Goal: Task Accomplishment & Management: Manage account settings

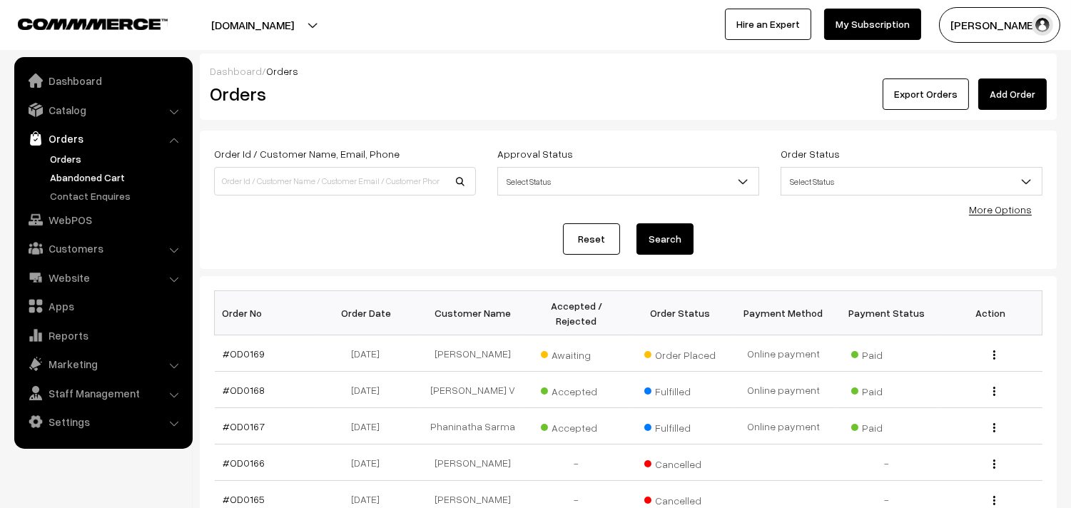
click at [76, 171] on link "Abandoned Cart" at bounding box center [116, 177] width 141 height 15
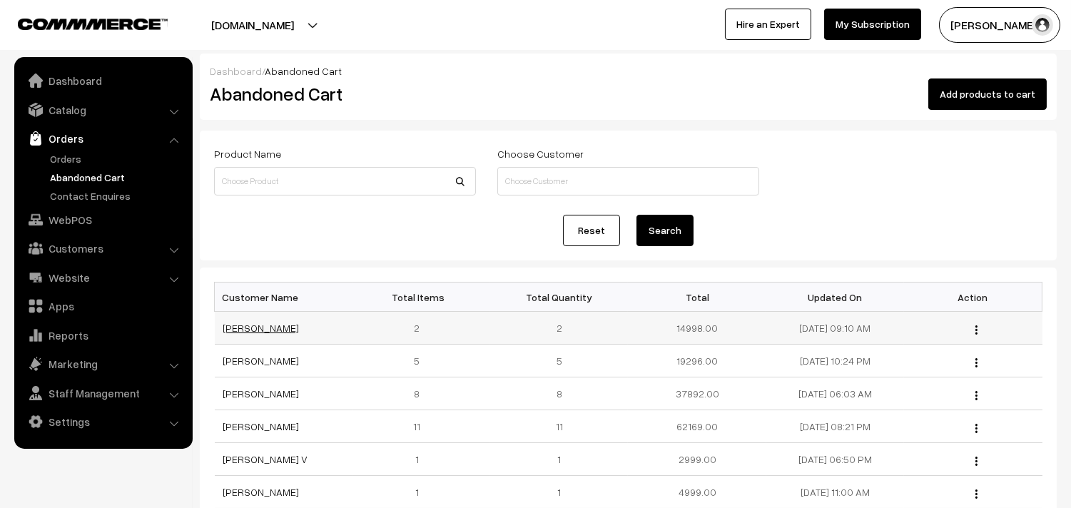
click at [244, 329] on link "Anusha Yarrani" at bounding box center [261, 328] width 76 height 12
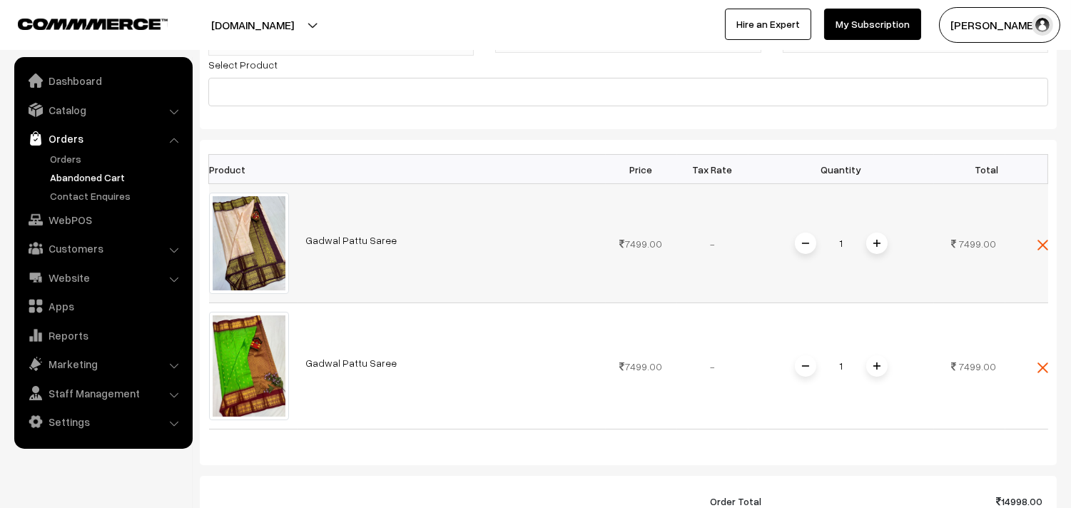
scroll to position [238, 0]
click at [337, 241] on link "Gadwal Pattu Saree" at bounding box center [351, 239] width 91 height 12
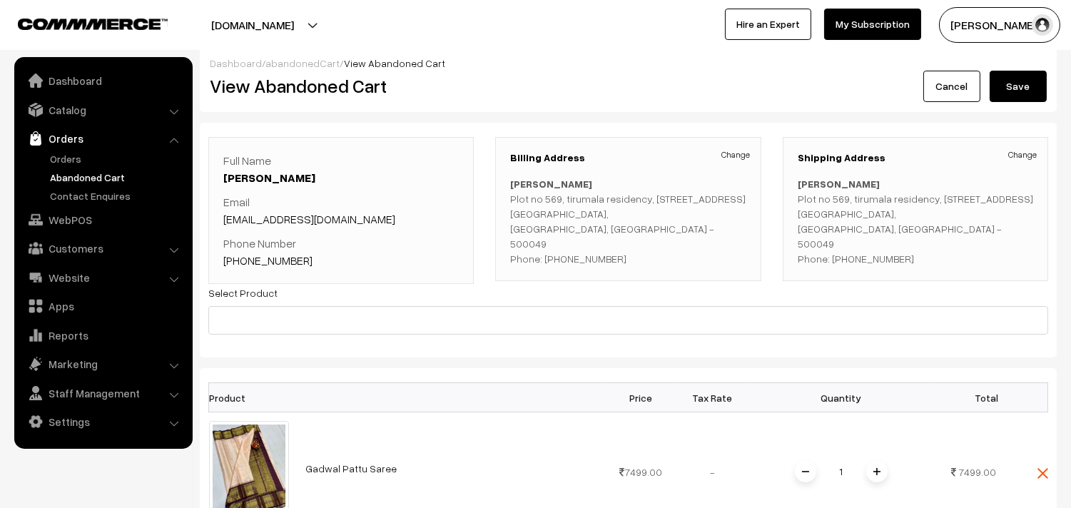
scroll to position [0, 0]
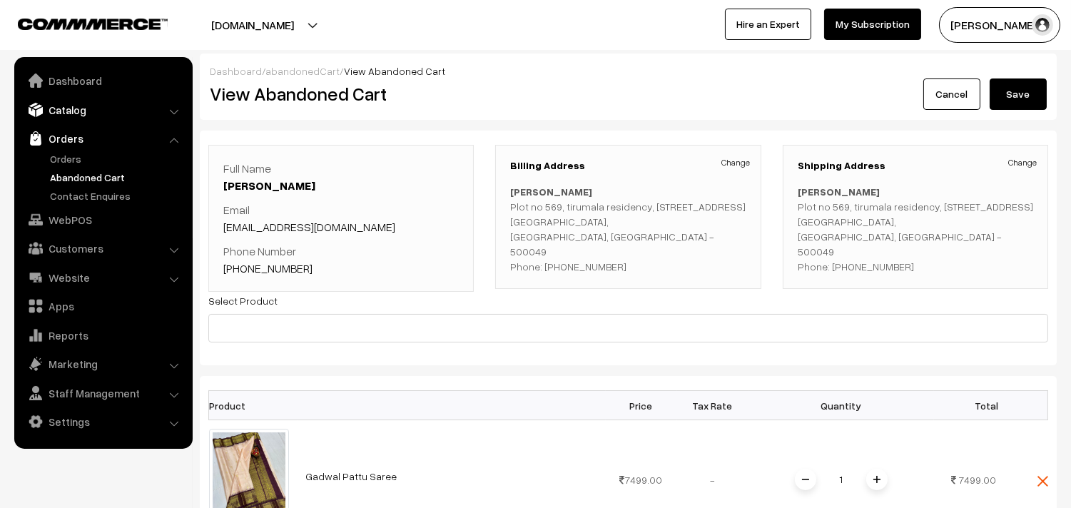
click at [81, 115] on link "Catalog" at bounding box center [103, 110] width 170 height 26
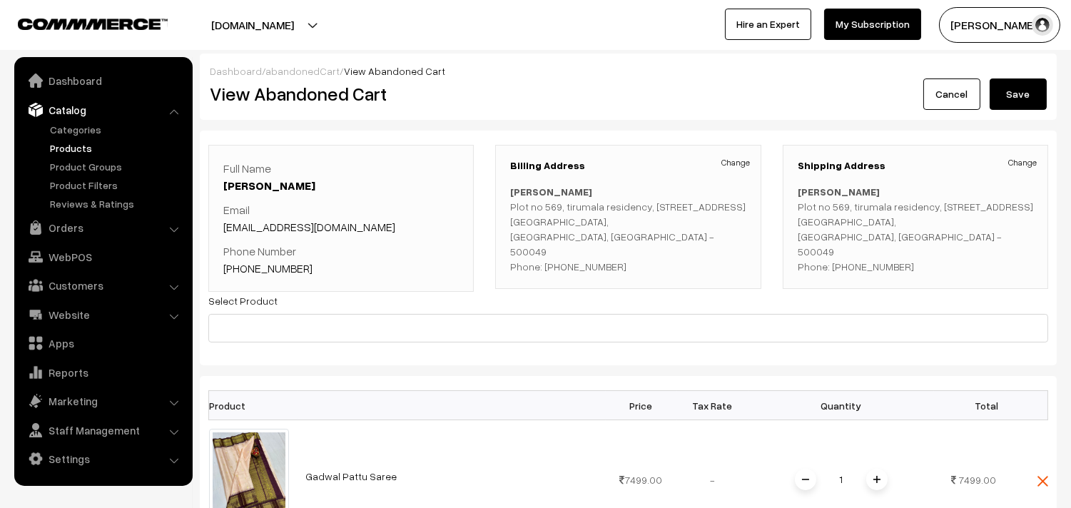
click at [71, 153] on link "Products" at bounding box center [116, 148] width 141 height 15
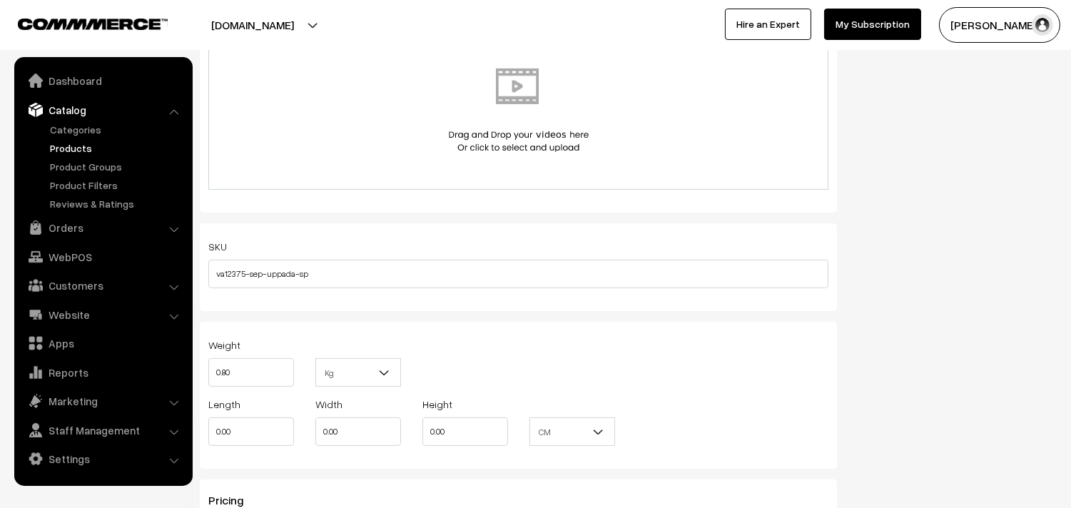
scroll to position [793, 0]
drag, startPoint x: 214, startPoint y: 281, endPoint x: 288, endPoint y: 272, distance: 74.0
click at [288, 272] on input "va12375-sep-uppada-sp" at bounding box center [518, 274] width 620 height 29
drag, startPoint x: 323, startPoint y: 278, endPoint x: 209, endPoint y: 283, distance: 114.3
click at [209, 283] on input "va12375-sep-uppada-sp" at bounding box center [518, 274] width 620 height 29
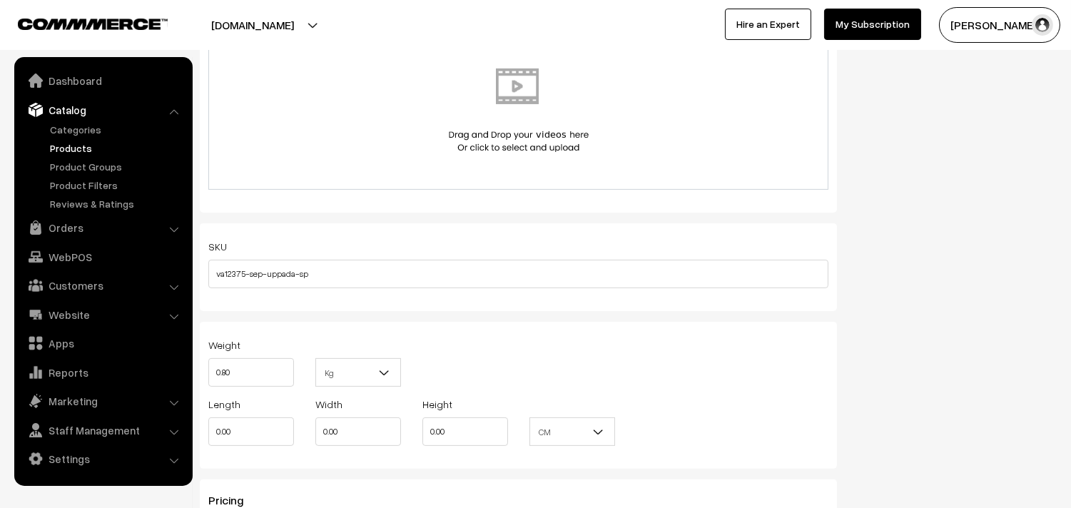
click at [71, 148] on link "Products" at bounding box center [116, 148] width 141 height 15
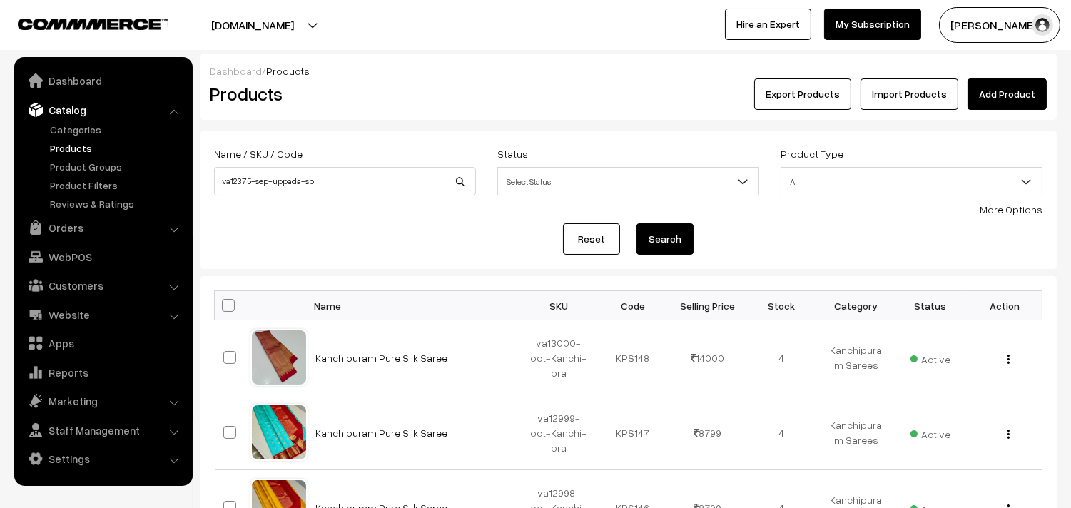
type input "va12375-sep-uppada-sp"
click at [659, 239] on button "Search" at bounding box center [665, 238] width 57 height 31
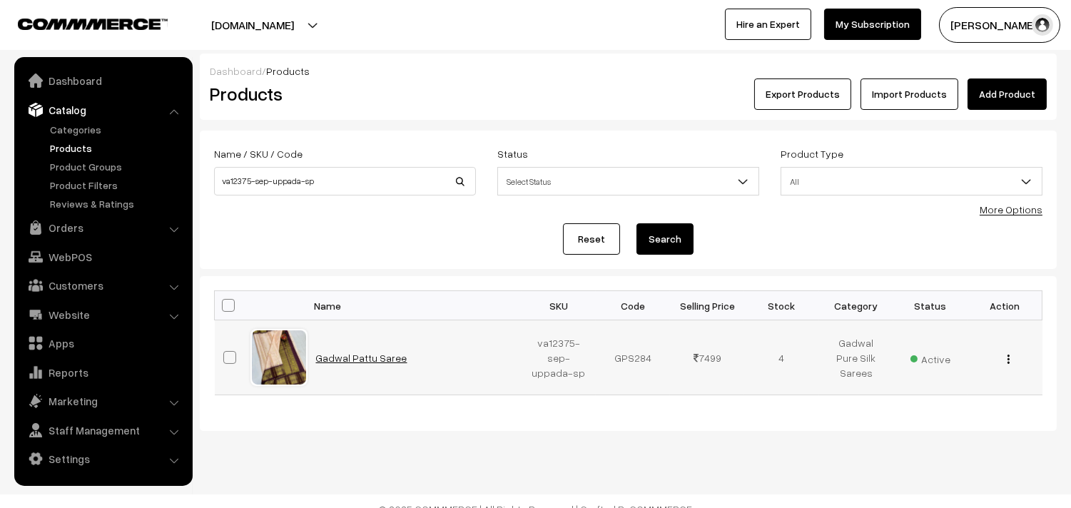
click at [364, 358] on link "Gadwal Pattu Saree" at bounding box center [361, 358] width 91 height 12
click at [79, 86] on link "Dashboard" at bounding box center [103, 81] width 170 height 26
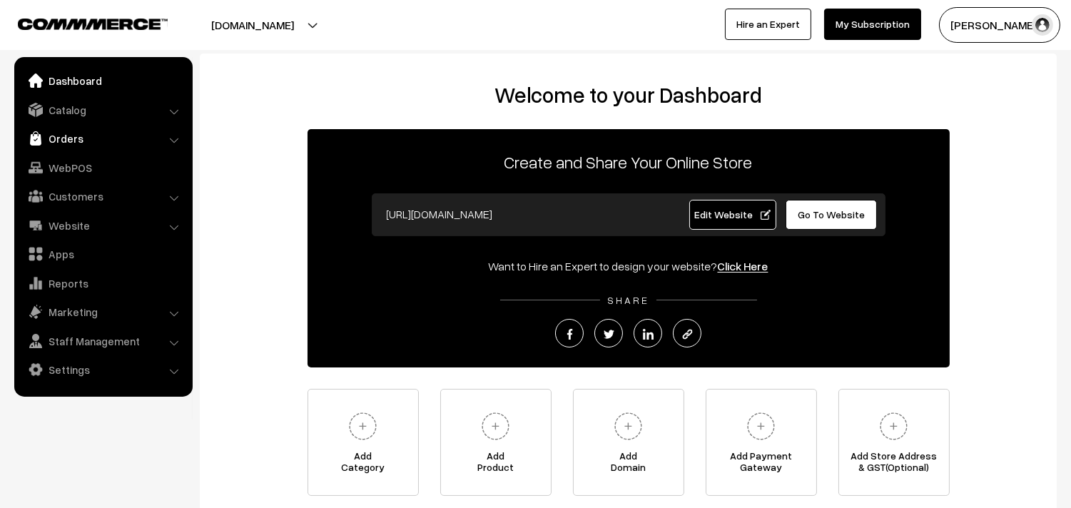
click at [79, 133] on link "Orders" at bounding box center [103, 139] width 170 height 26
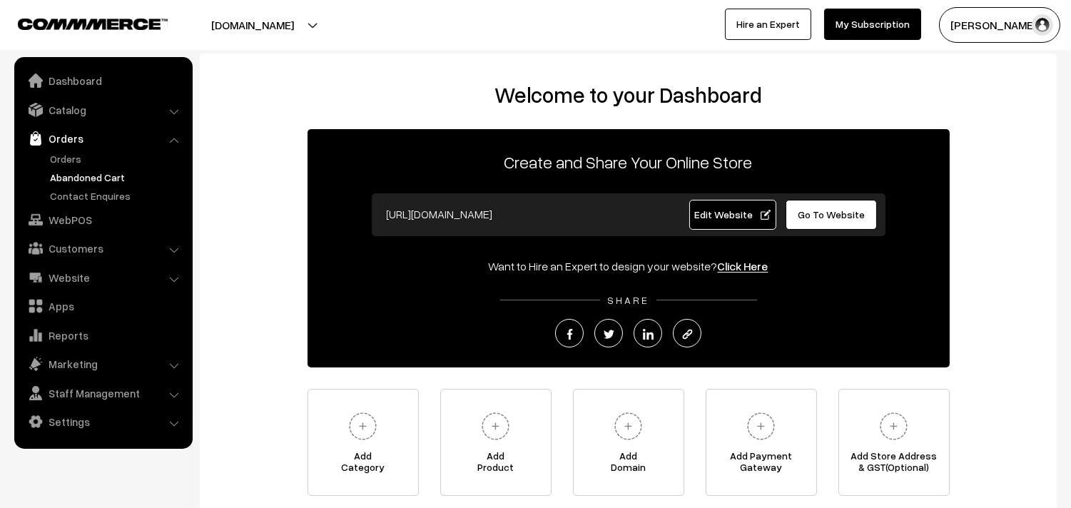
click at [84, 174] on link "Abandoned Cart" at bounding box center [116, 177] width 141 height 15
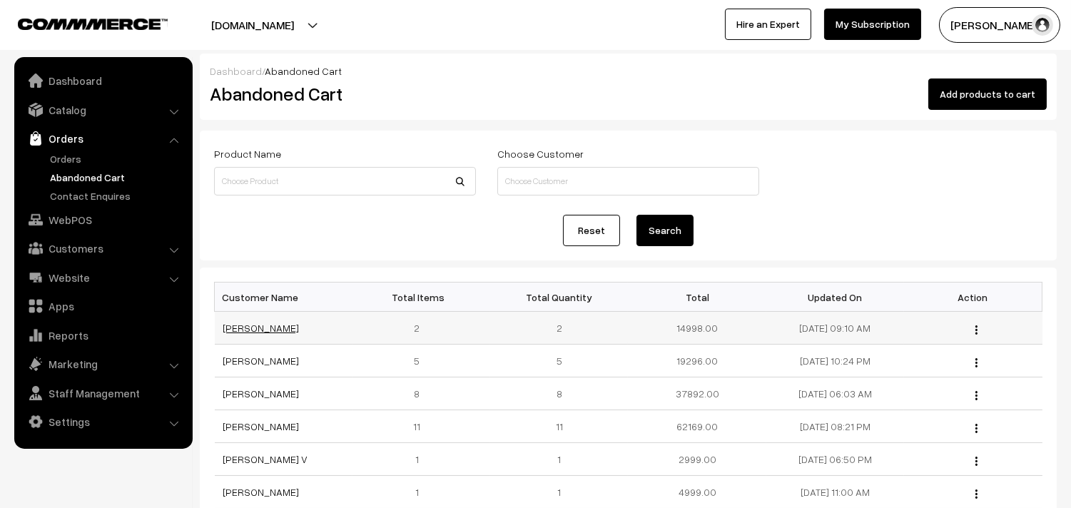
click at [253, 330] on link "[PERSON_NAME]" at bounding box center [261, 328] width 76 height 12
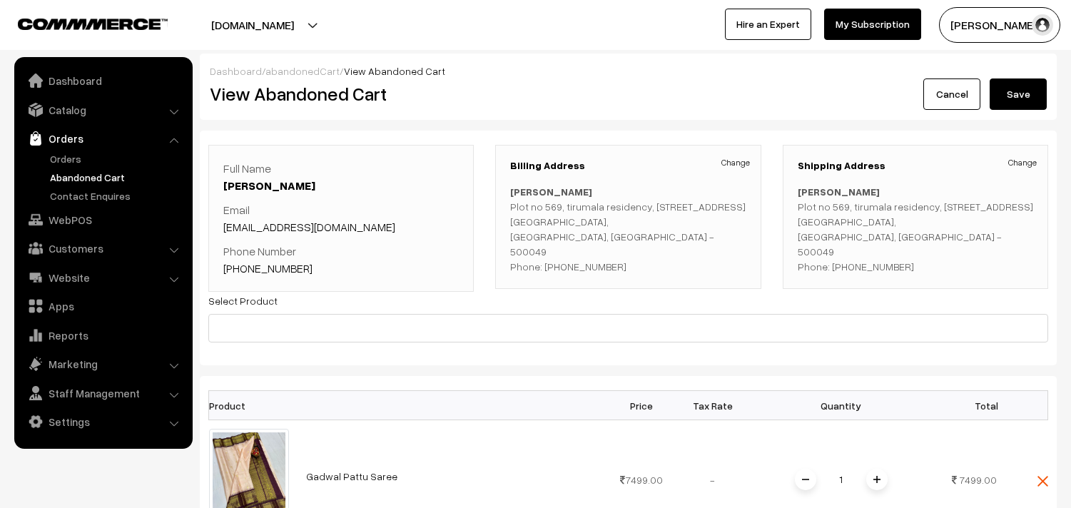
scroll to position [158, 0]
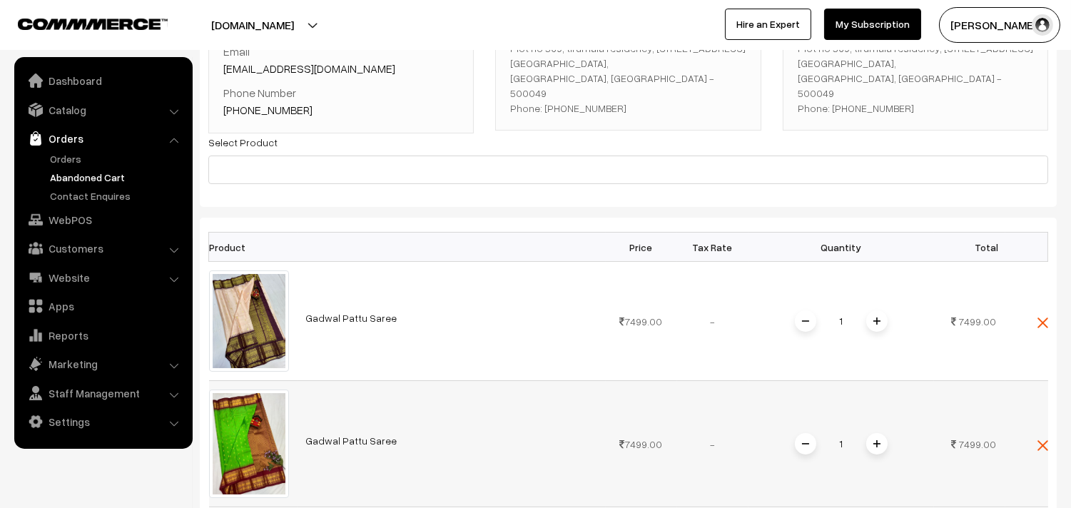
click at [330, 439] on link "Gadwal Pattu Saree" at bounding box center [351, 441] width 91 height 12
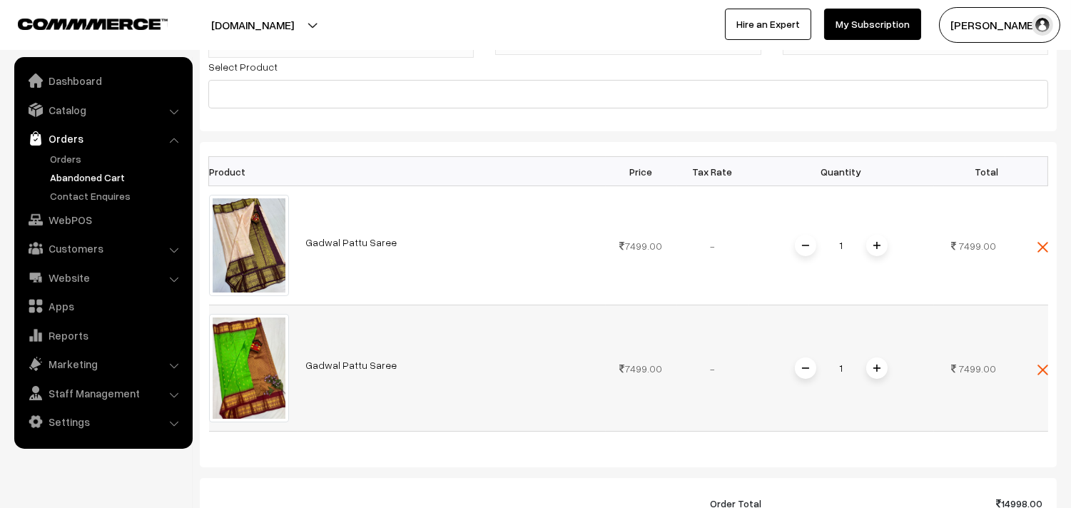
scroll to position [238, 0]
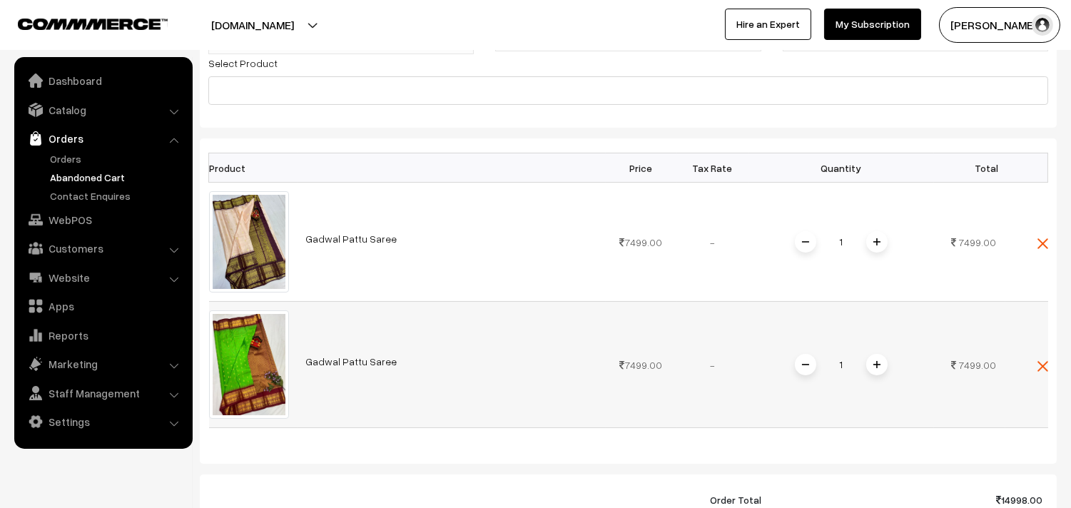
click at [358, 363] on link "Gadwal Pattu Saree" at bounding box center [351, 361] width 91 height 12
click at [72, 161] on link "Orders" at bounding box center [116, 158] width 141 height 15
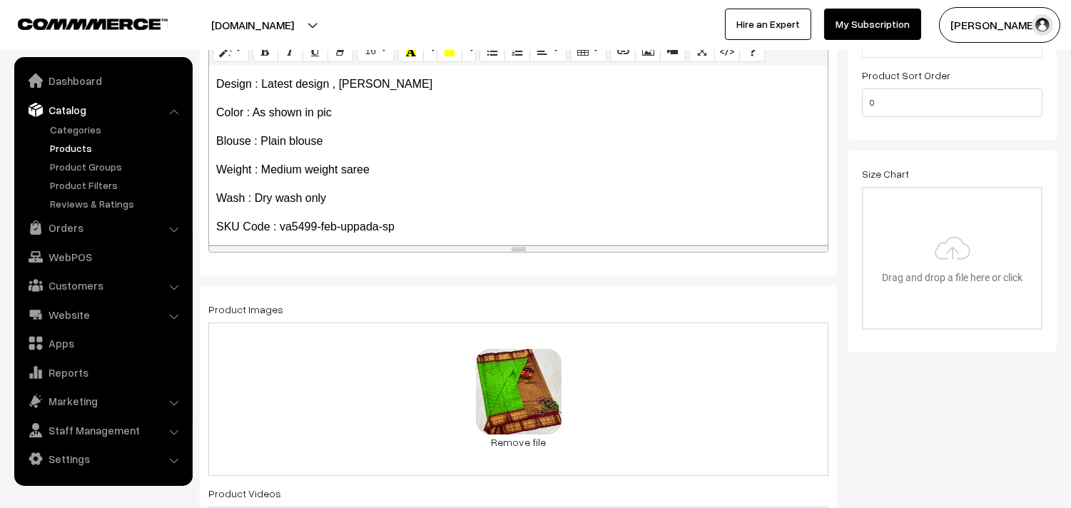
scroll to position [79, 0]
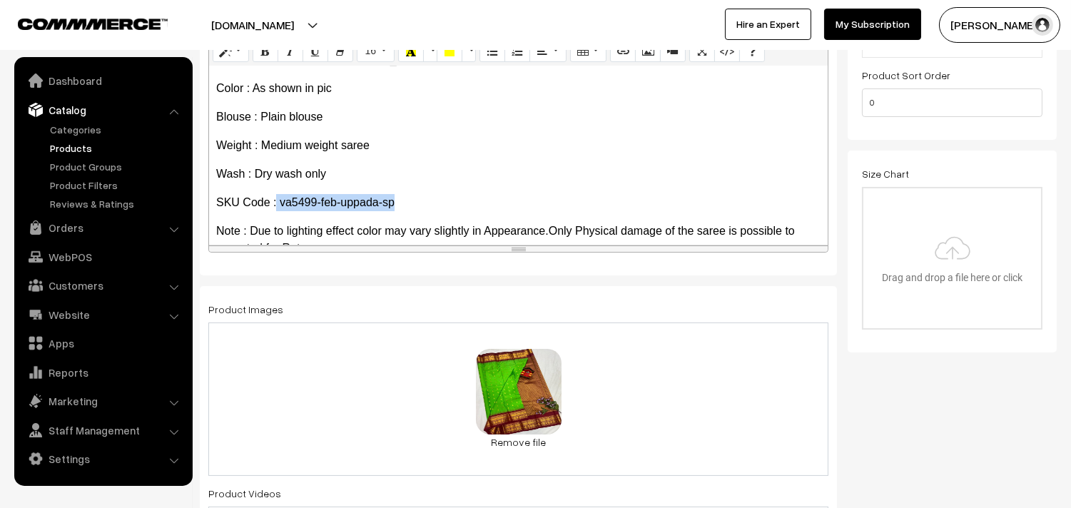
drag, startPoint x: 277, startPoint y: 203, endPoint x: 422, endPoint y: 204, distance: 144.9
click at [422, 204] on p "SKU Code : va5499-feb-uppada-sp" at bounding box center [518, 202] width 605 height 17
drag, startPoint x: 369, startPoint y: 204, endPoint x: 290, endPoint y: 209, distance: 79.4
click at [290, 209] on p "SKU Code : va5499-feb-uppada-sp" at bounding box center [518, 202] width 605 height 17
drag, startPoint x: 282, startPoint y: 204, endPoint x: 435, endPoint y: 204, distance: 153.5
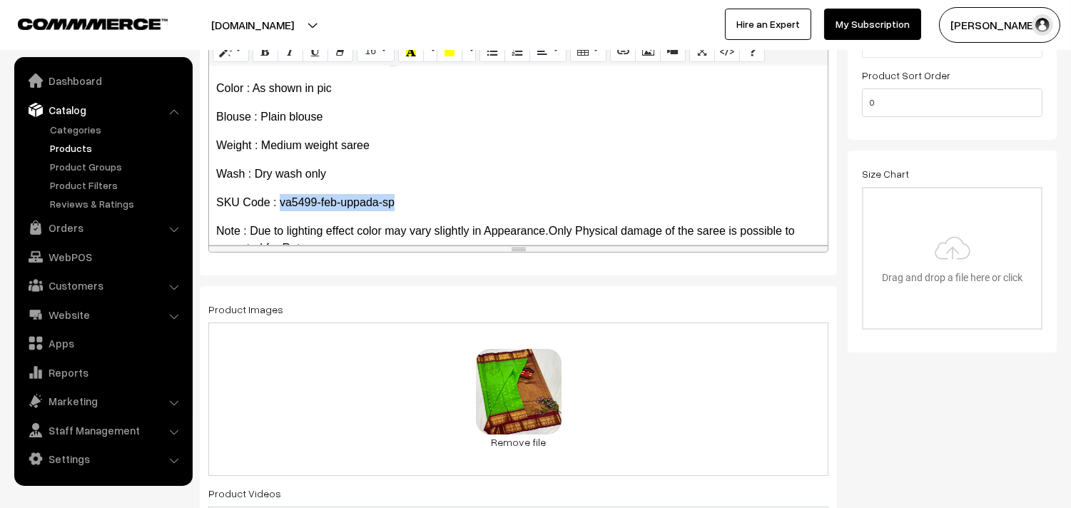
click at [435, 204] on p "SKU Code : va5499-feb-uppada-sp" at bounding box center [518, 202] width 605 height 17
copy p "va5499-feb-uppada-sp"
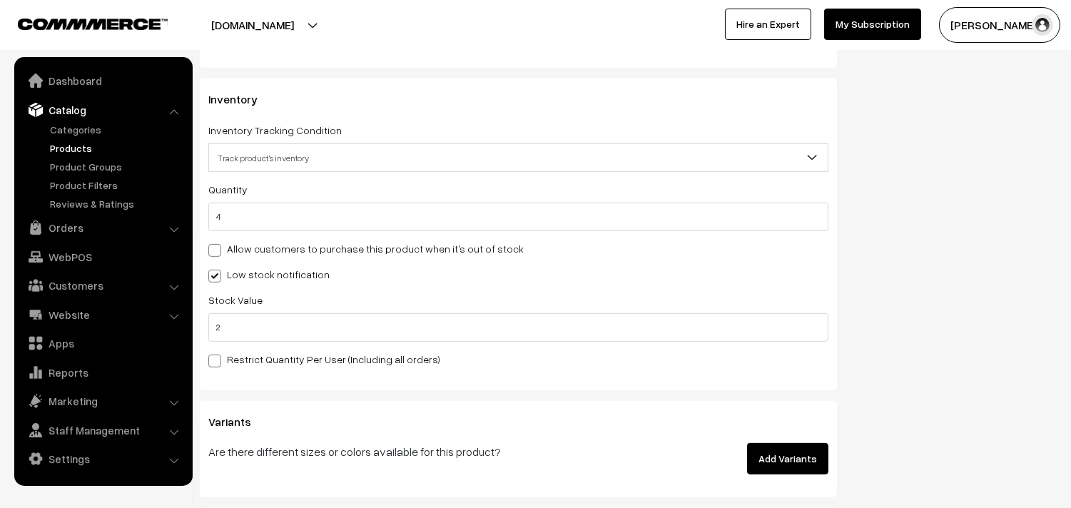
scroll to position [1348, 0]
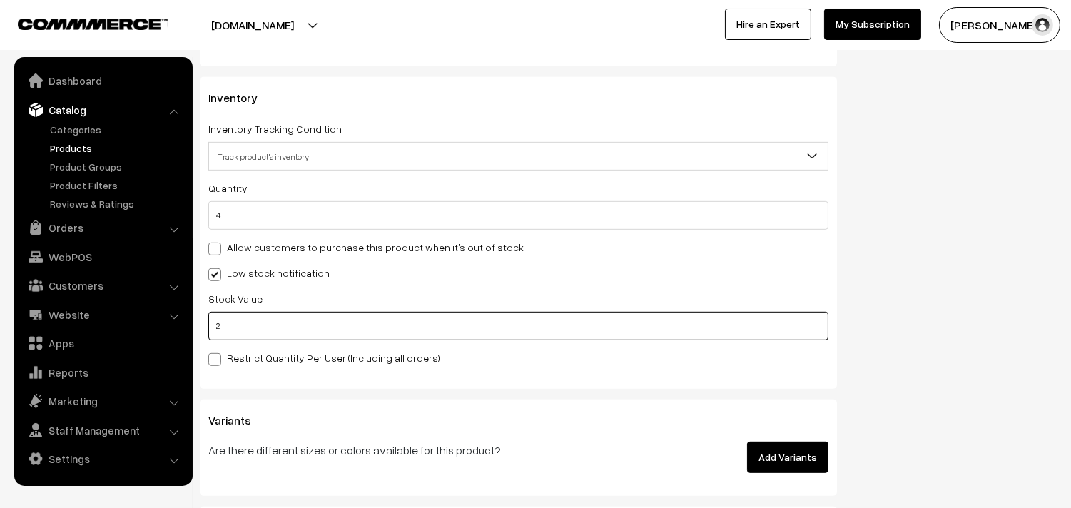
drag, startPoint x: 280, startPoint y: 325, endPoint x: 213, endPoint y: 324, distance: 67.1
click at [213, 324] on input "2" at bounding box center [518, 326] width 620 height 29
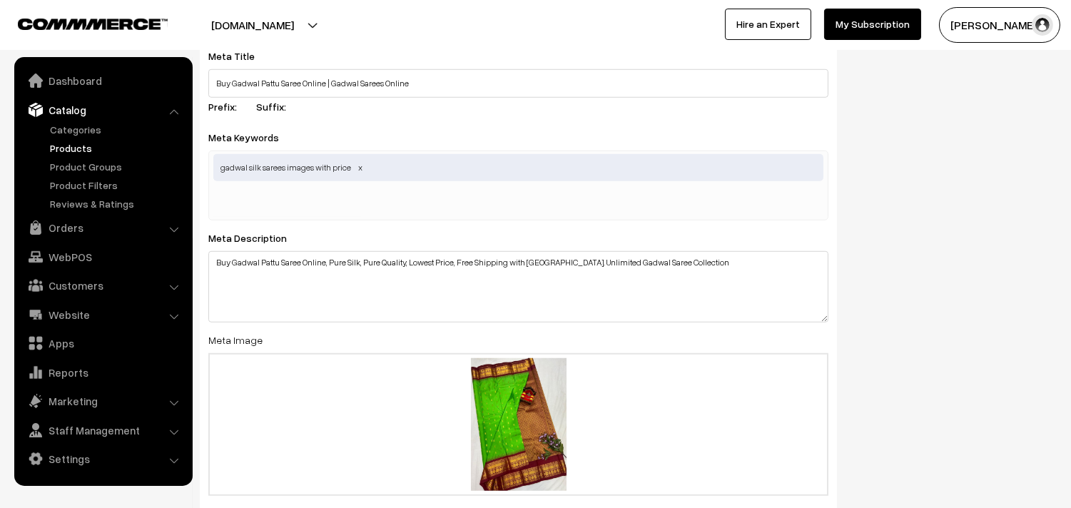
scroll to position [2170, 0]
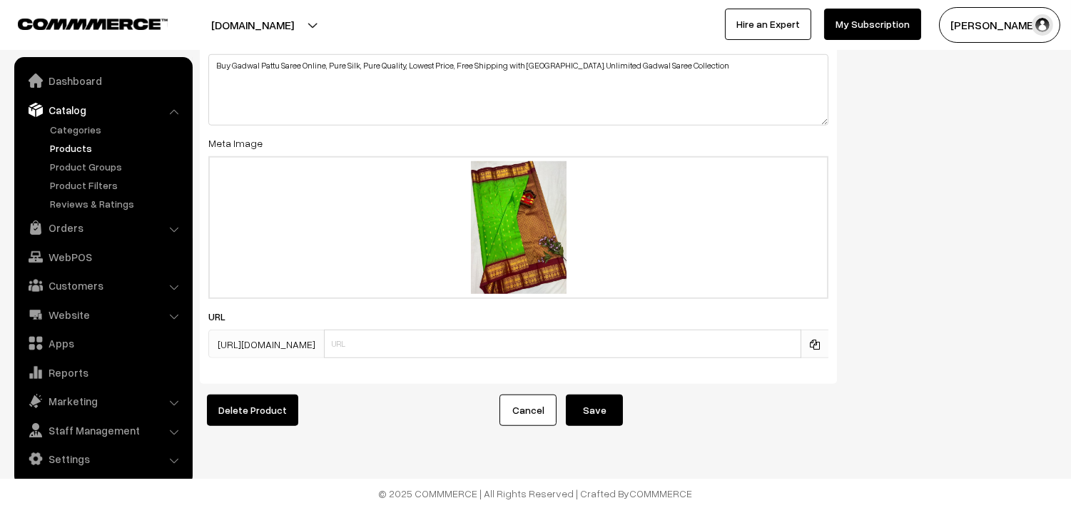
type input "0"
click at [597, 405] on button "Save" at bounding box center [594, 410] width 57 height 31
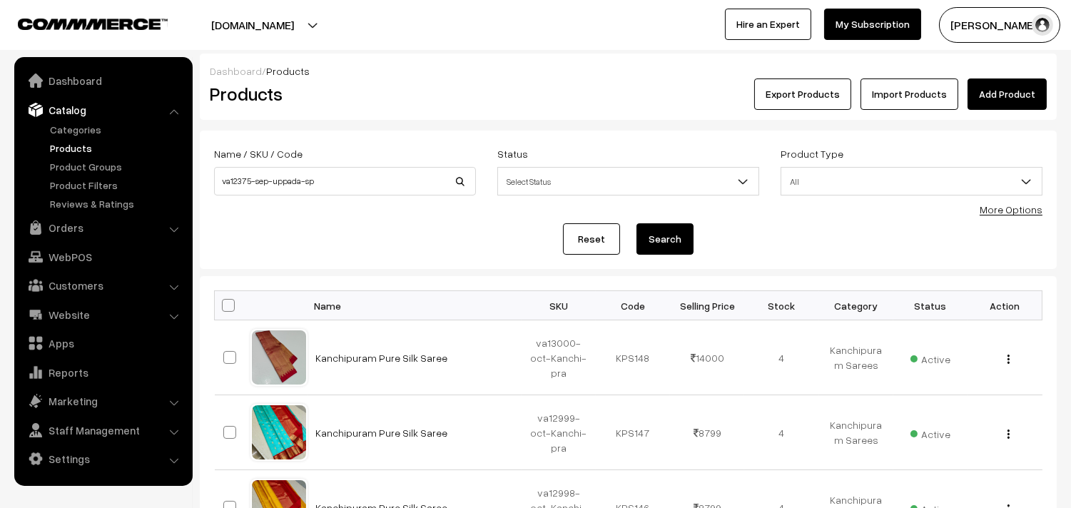
type input "va12375-sep-uppada-sp"
click at [655, 248] on button "Search" at bounding box center [665, 238] width 57 height 31
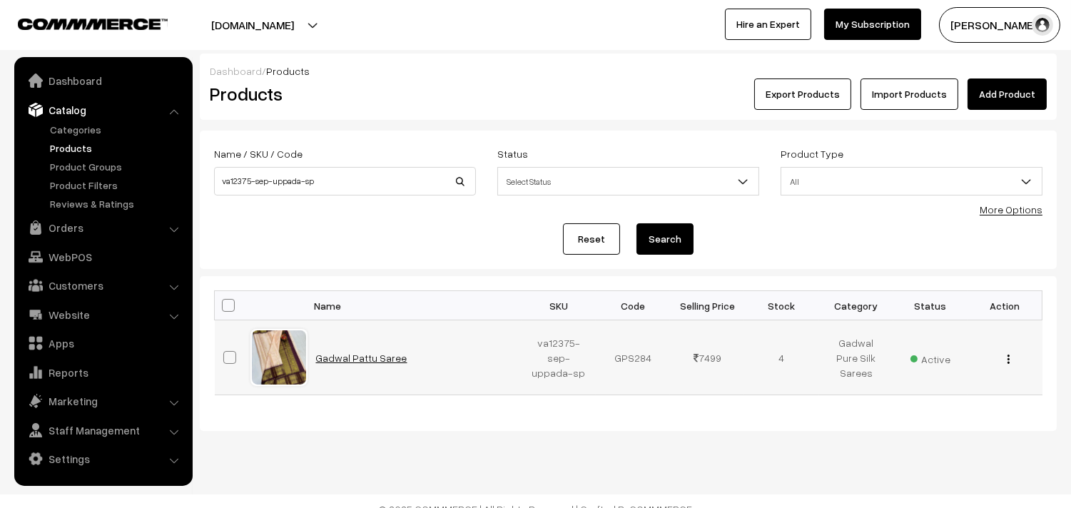
click at [363, 359] on link "Gadwal Pattu Saree" at bounding box center [361, 358] width 91 height 12
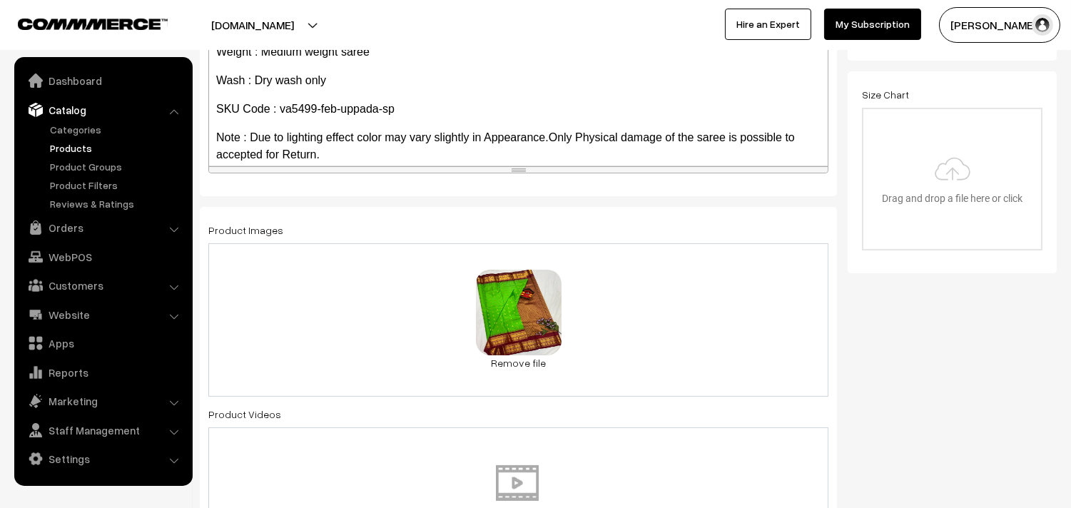
scroll to position [110, 0]
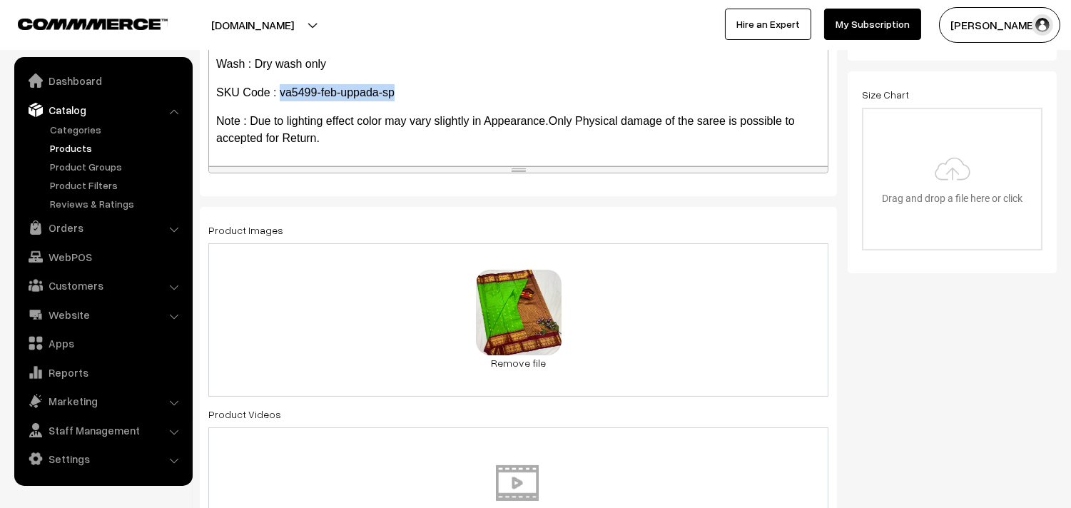
drag, startPoint x: 280, startPoint y: 91, endPoint x: 430, endPoint y: 91, distance: 150.6
click at [430, 91] on p "SKU Code : va5499-feb-uppada-sp" at bounding box center [518, 92] width 605 height 17
copy p "va5499-feb-uppada-sp"
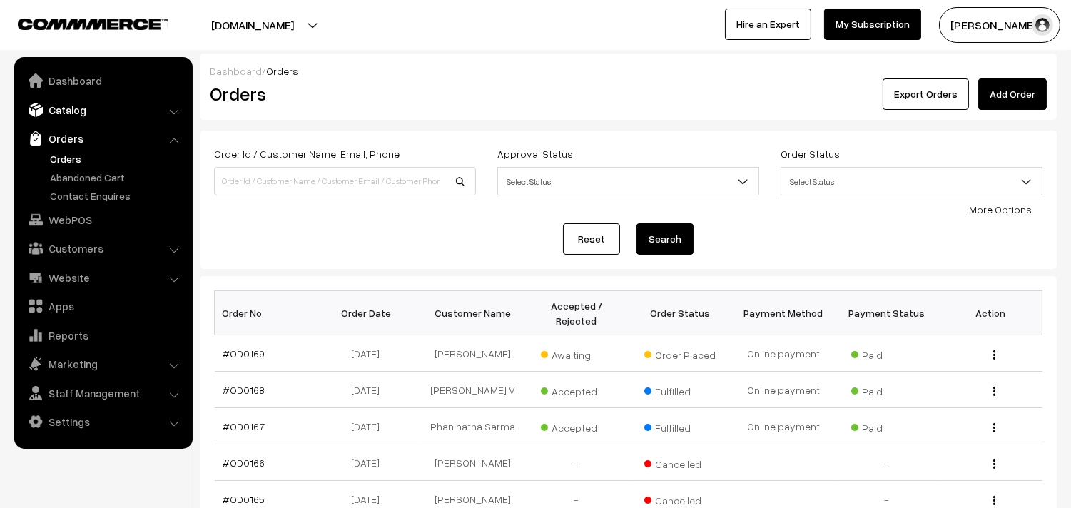
click at [173, 106] on link "Catalog" at bounding box center [103, 110] width 170 height 26
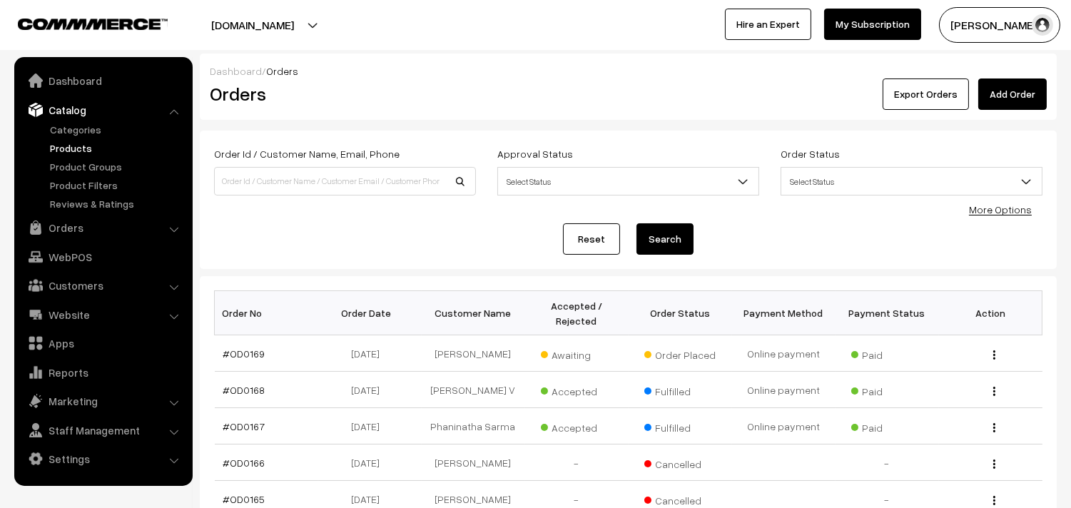
click at [75, 145] on link "Products" at bounding box center [116, 148] width 141 height 15
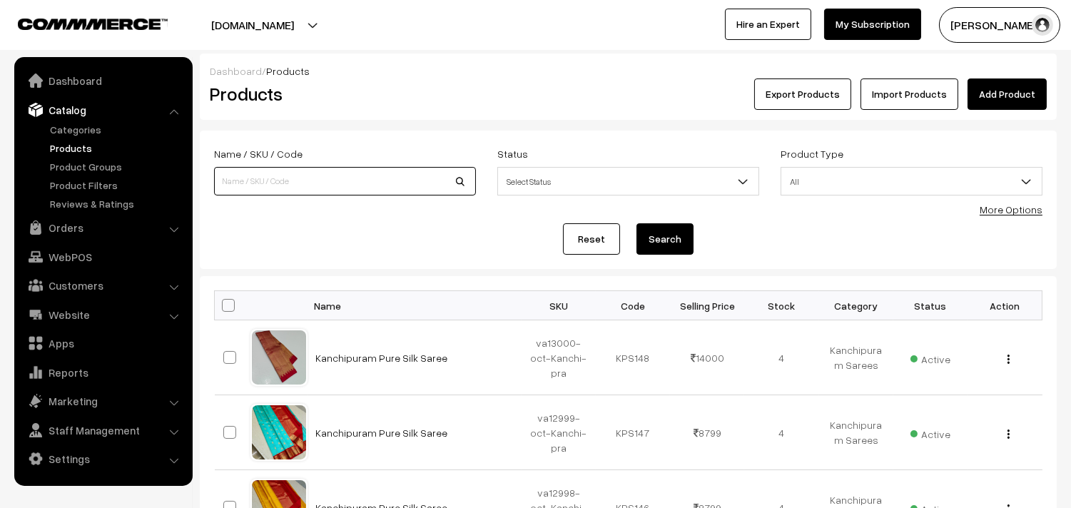
drag, startPoint x: 0, startPoint y: 0, endPoint x: 247, endPoint y: 181, distance: 306.4
click at [247, 181] on input at bounding box center [345, 181] width 262 height 29
paste input "va5499-feb-uppada-sp"
type input "va5499-feb-uppada-sp"
click at [655, 241] on button "Search" at bounding box center [665, 238] width 57 height 31
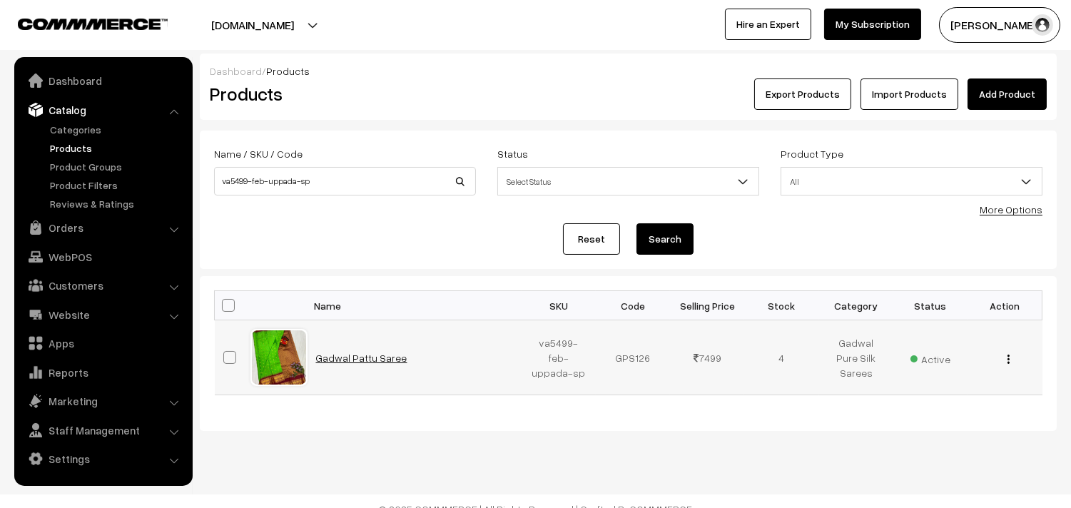
click at [372, 355] on link "Gadwal Pattu Saree" at bounding box center [361, 358] width 91 height 12
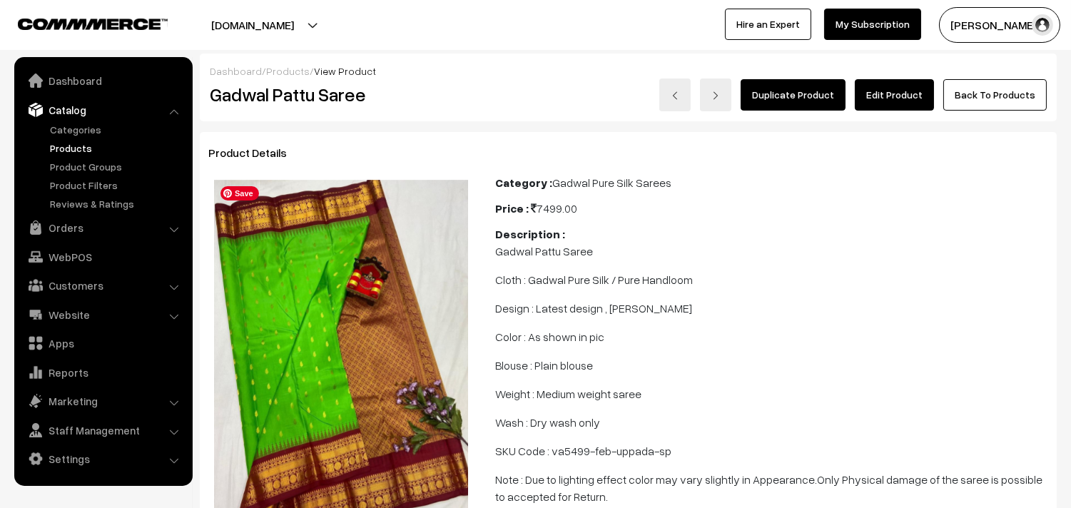
scroll to position [79, 0]
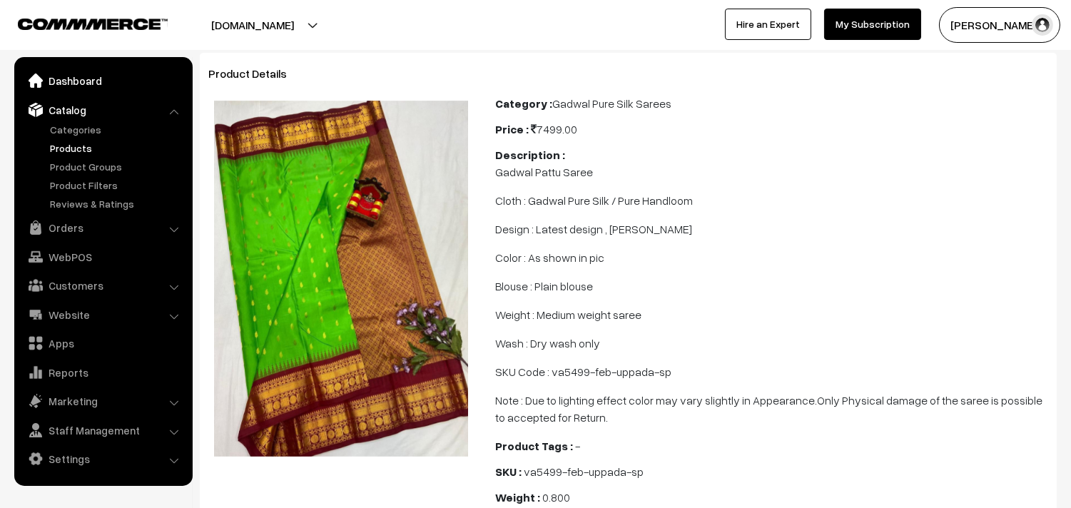
click at [72, 80] on link "Dashboard" at bounding box center [103, 81] width 170 height 26
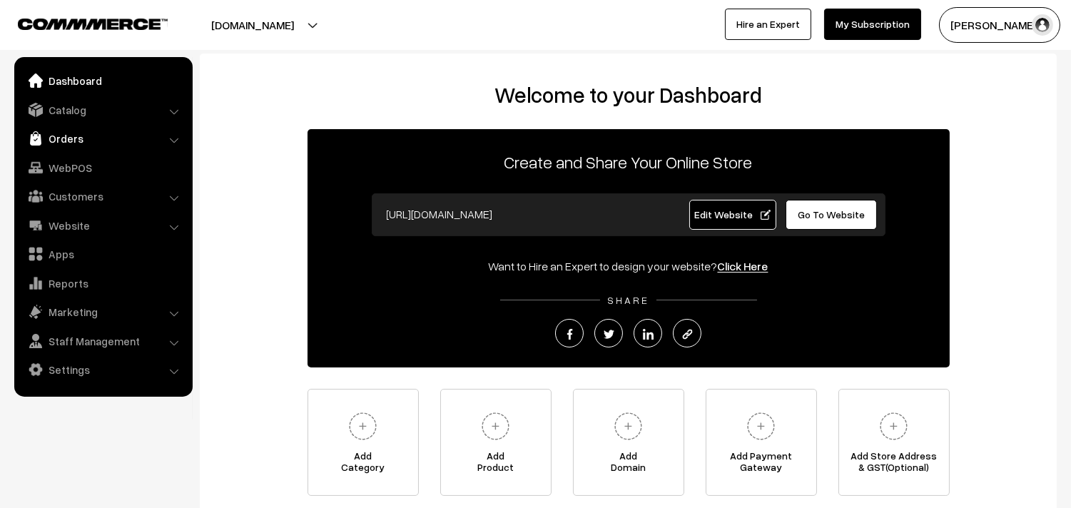
click at [72, 138] on link "Orders" at bounding box center [103, 139] width 170 height 26
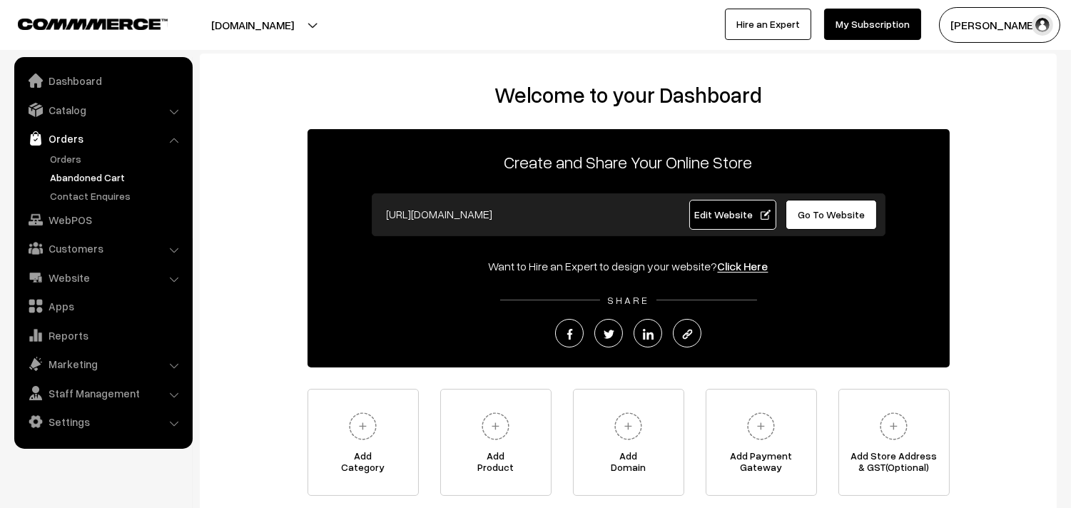
click at [79, 175] on link "Abandoned Cart" at bounding box center [116, 177] width 141 height 15
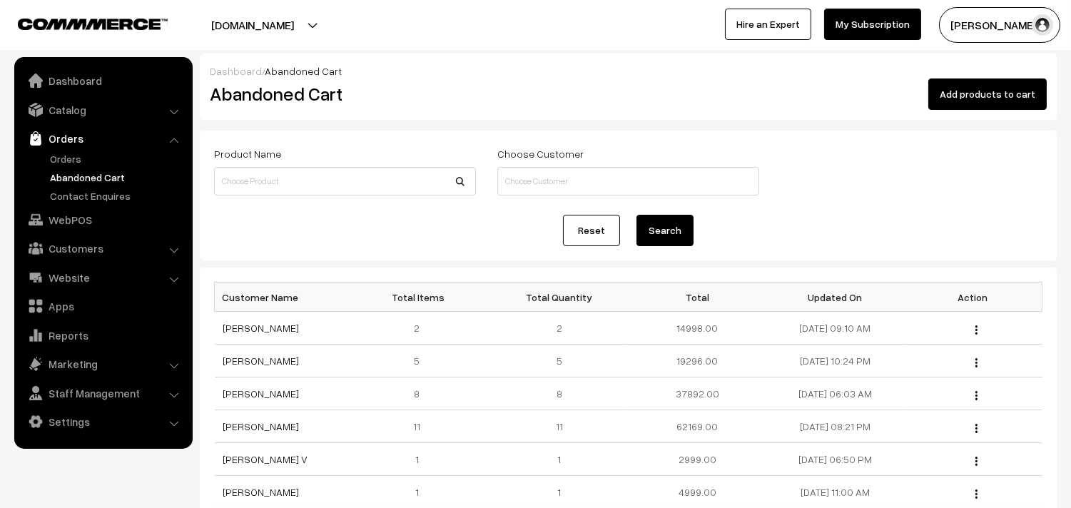
click at [239, 365] on link "[PERSON_NAME]" at bounding box center [261, 361] width 76 height 12
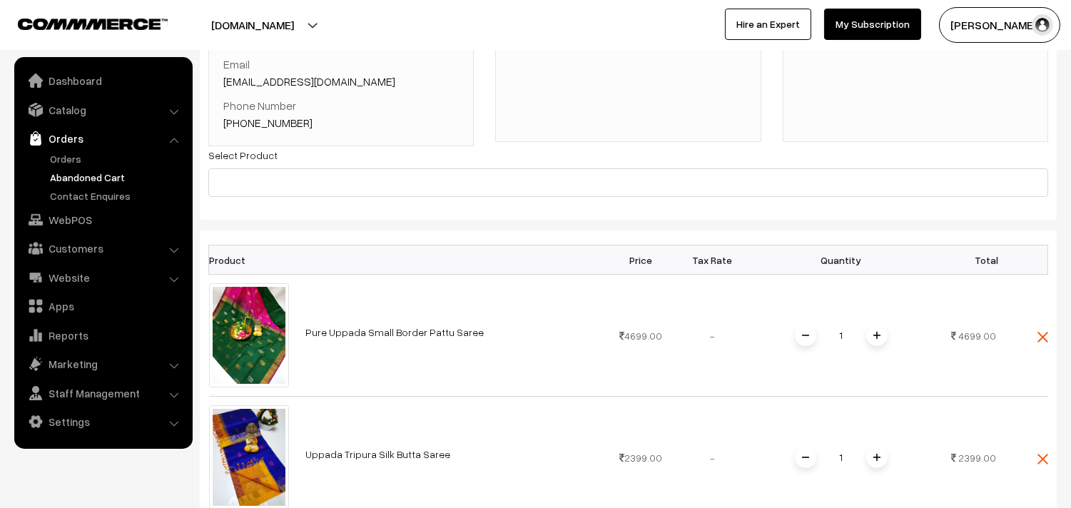
scroll to position [79, 0]
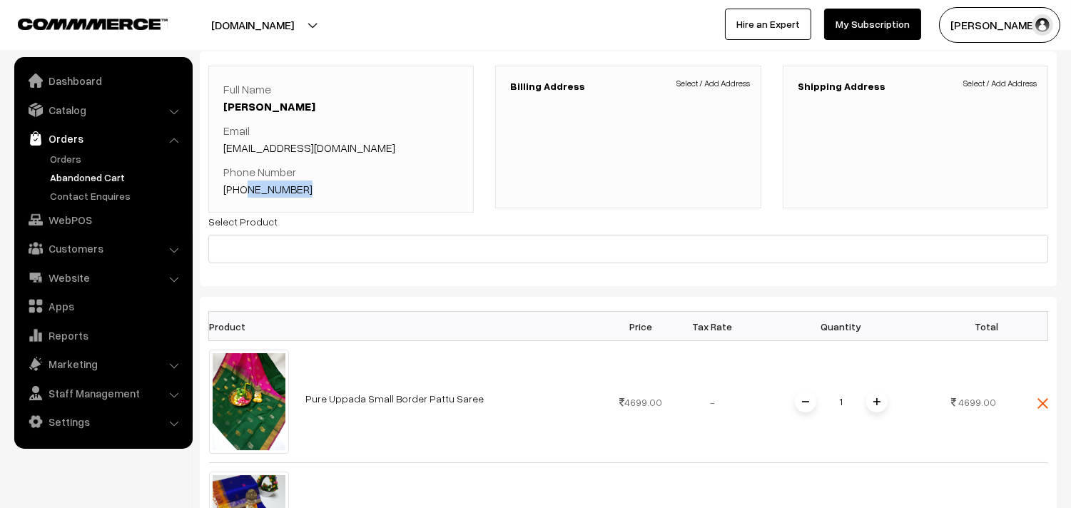
drag, startPoint x: 321, startPoint y: 205, endPoint x: 241, endPoint y: 203, distance: 80.7
click at [241, 203] on div "Full Name [PERSON_NAME] Email [EMAIL_ADDRESS][DOMAIN_NAME] Phone Number [PHONE_…" at bounding box center [341, 139] width 266 height 147
copy link "8074379870"
click at [64, 157] on link "Orders" at bounding box center [116, 158] width 141 height 15
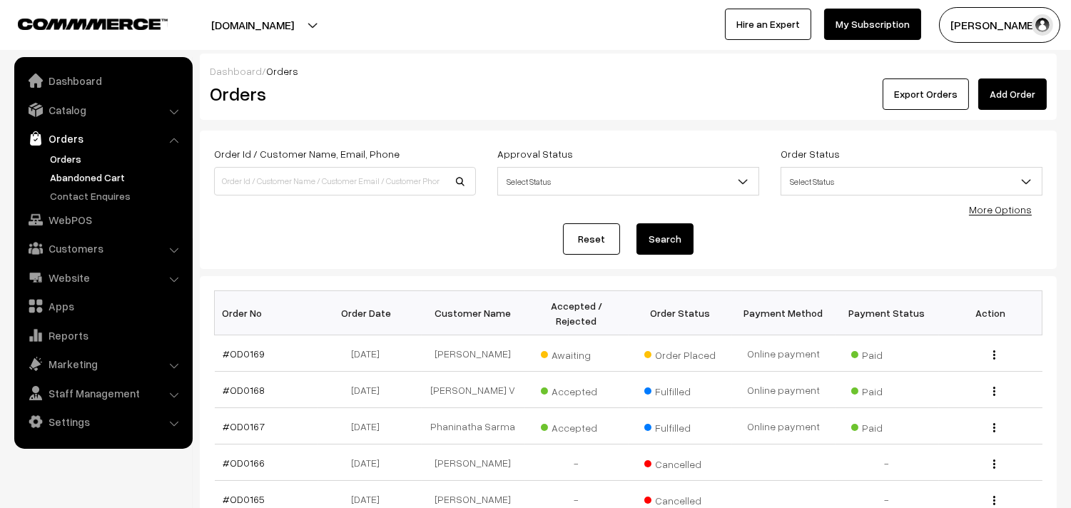
click at [71, 179] on link "Abandoned Cart" at bounding box center [116, 177] width 141 height 15
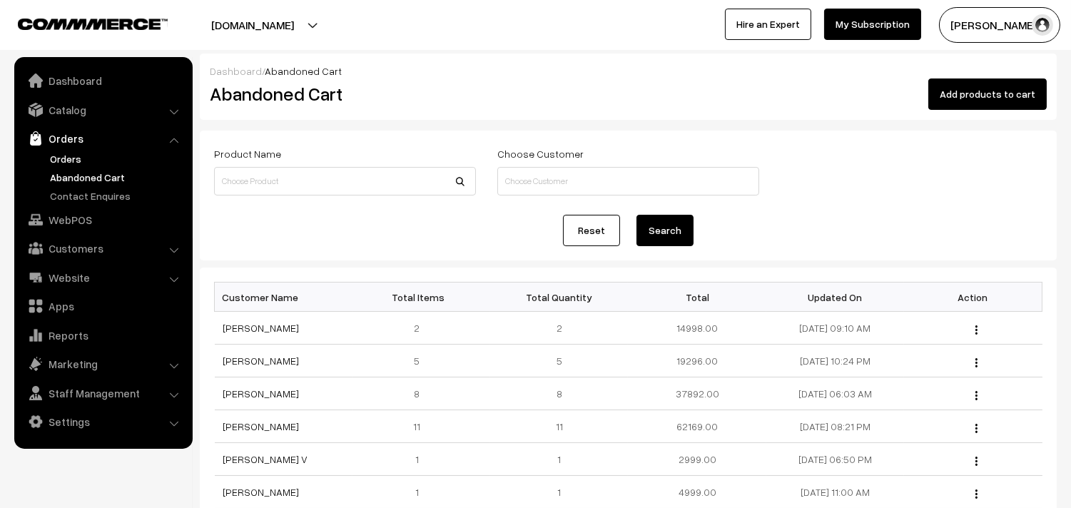
click at [72, 158] on link "Orders" at bounding box center [116, 158] width 141 height 15
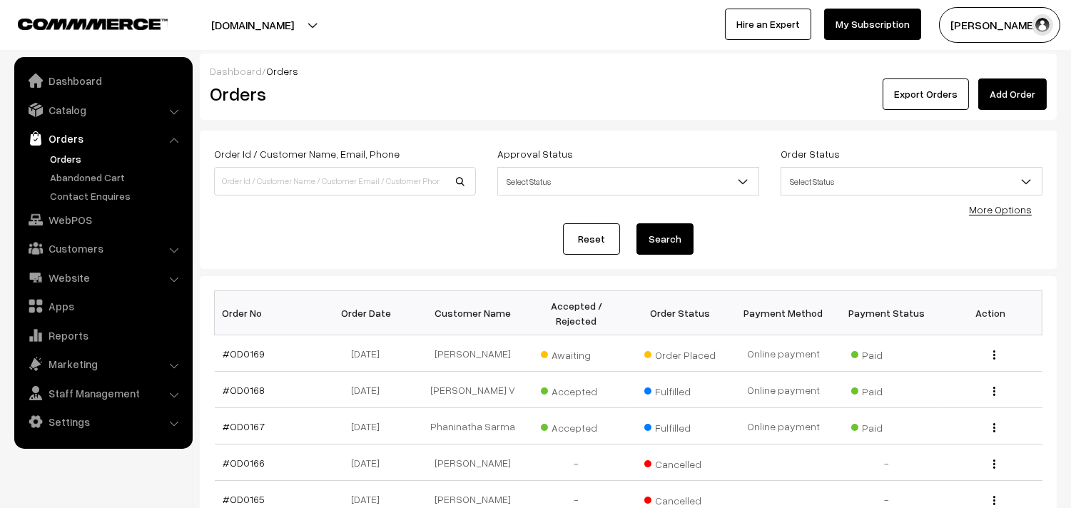
click at [74, 173] on link "Abandoned Cart" at bounding box center [116, 177] width 141 height 15
